Goal: Find specific page/section: Find specific page/section

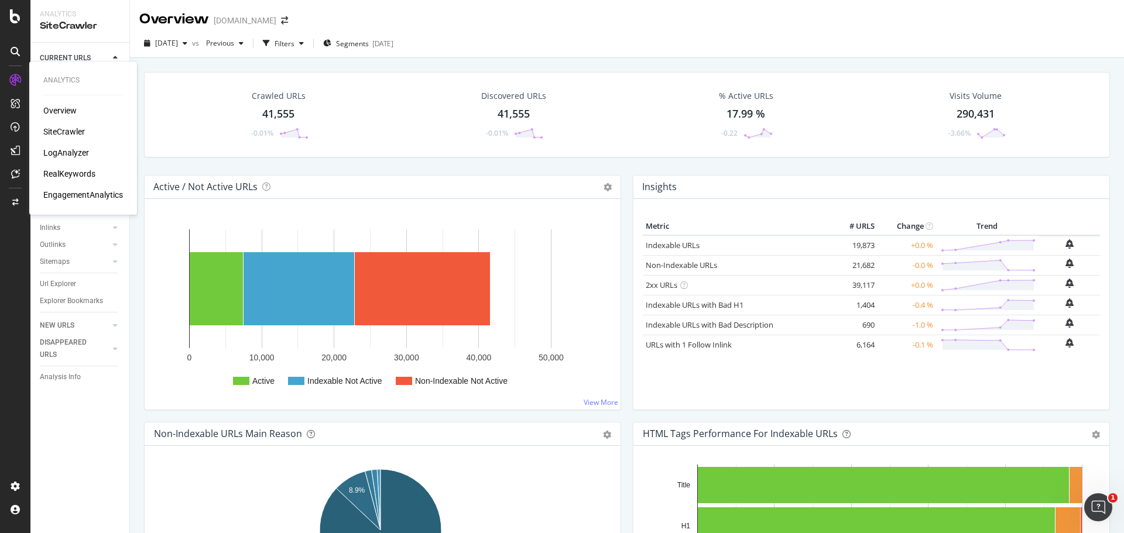
click at [53, 127] on div "SiteCrawler" at bounding box center [64, 132] width 42 height 12
